Goal: Find contact information: Find contact information

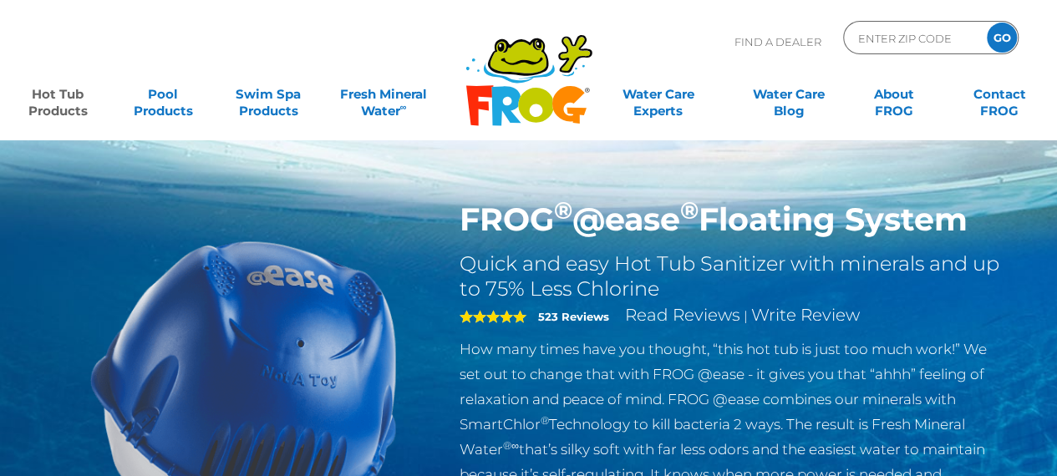
click at [1056, 53] on html ".st130{clip-path:url(#SVGID_2_);fill-rule:evenodd;clip-rule:evenodd;fill:#C3CC0…" at bounding box center [528, 238] width 1057 height 476
click at [983, 94] on link "Contact FROG" at bounding box center [999, 94] width 82 height 33
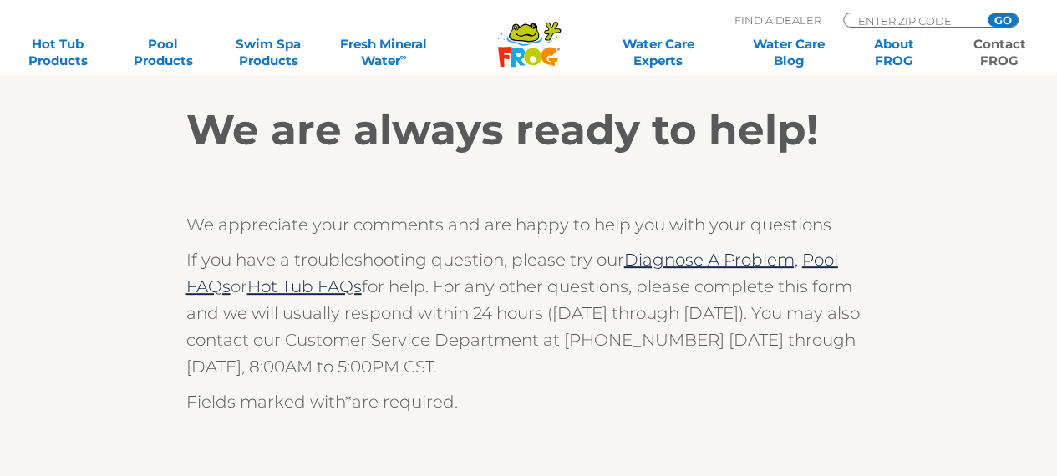
drag, startPoint x: 1060, startPoint y: 76, endPoint x: 1069, endPoint y: 168, distance: 92.3
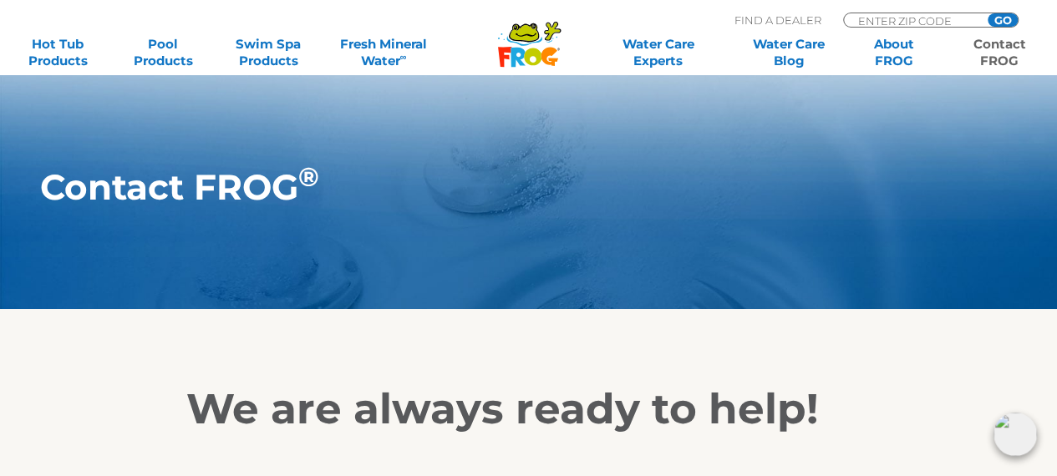
scroll to position [559, 0]
